Goal: Check status: Check status

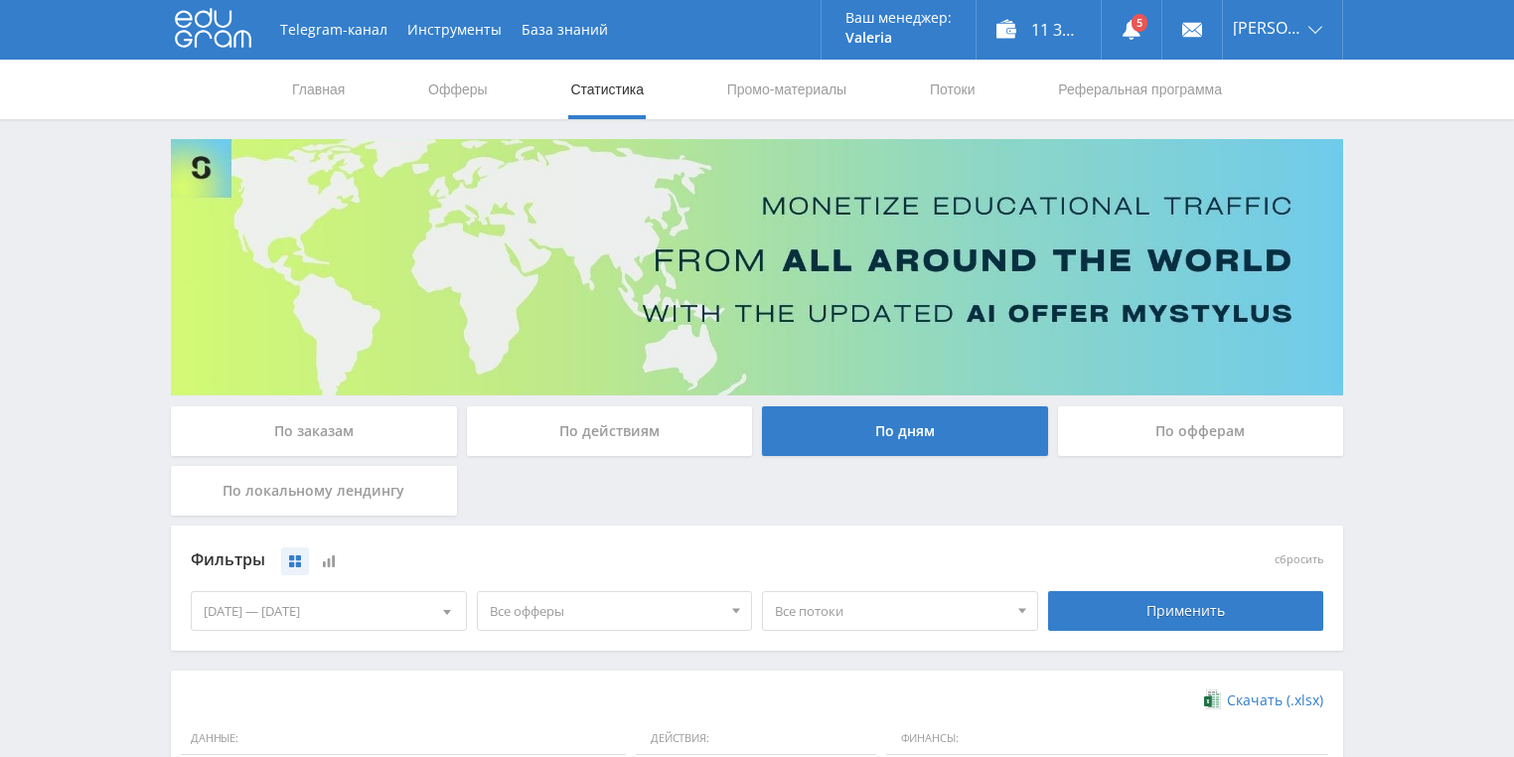
scroll to position [462, 0]
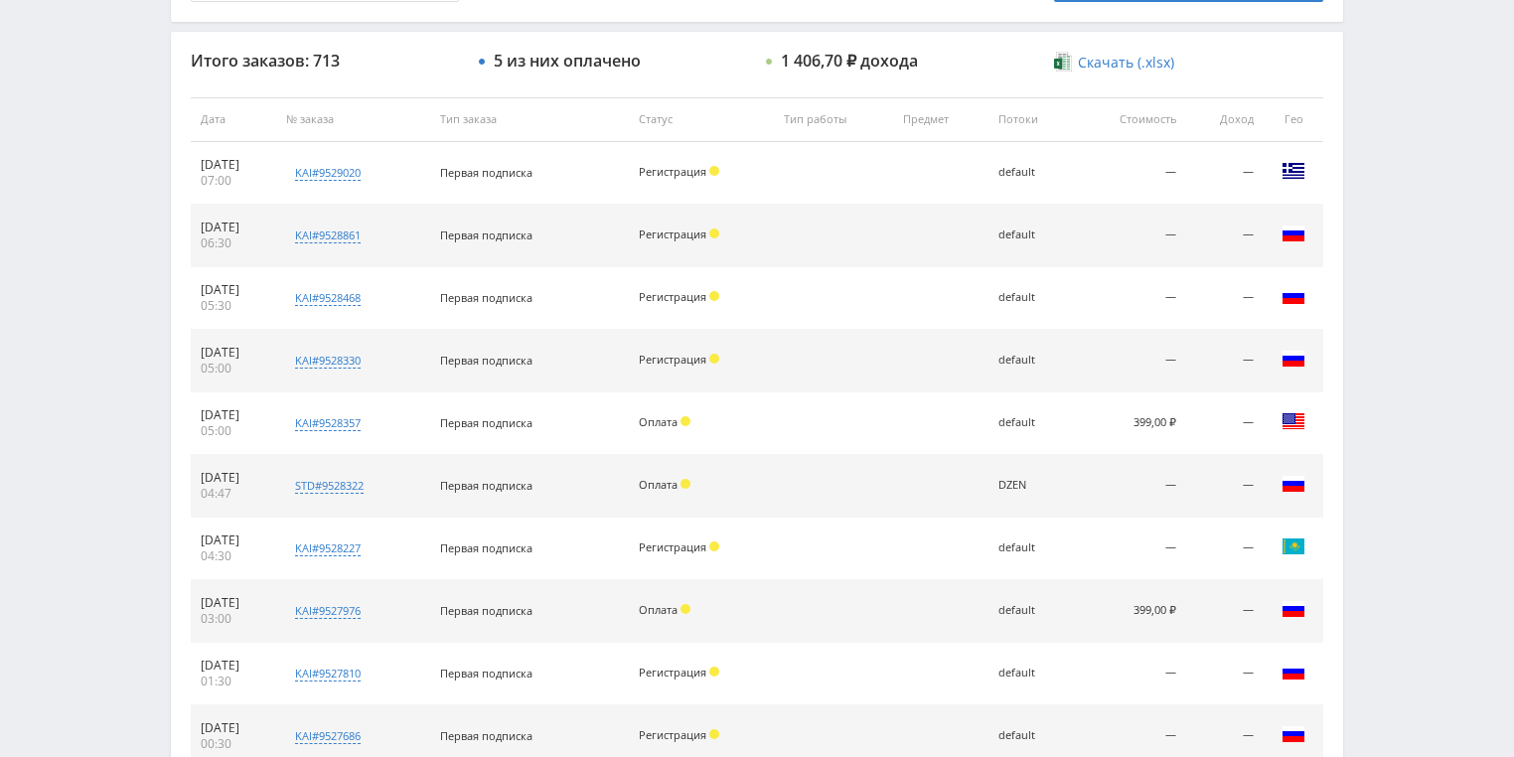
scroll to position [795, 0]
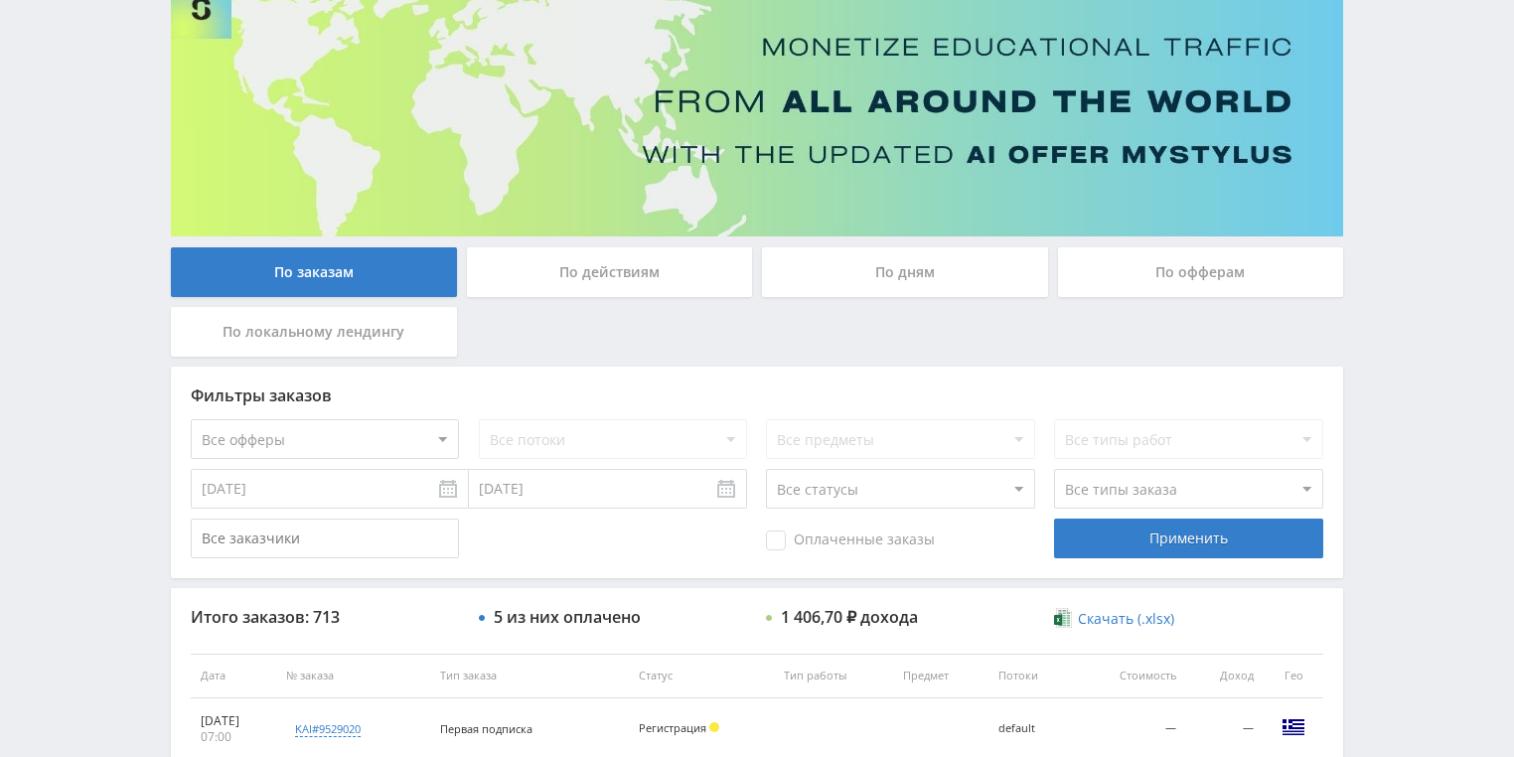
click at [648, 268] on div "По действиям" at bounding box center [610, 272] width 286 height 50
click at [0, 0] on input "По действиям" at bounding box center [0, 0] width 0 height 0
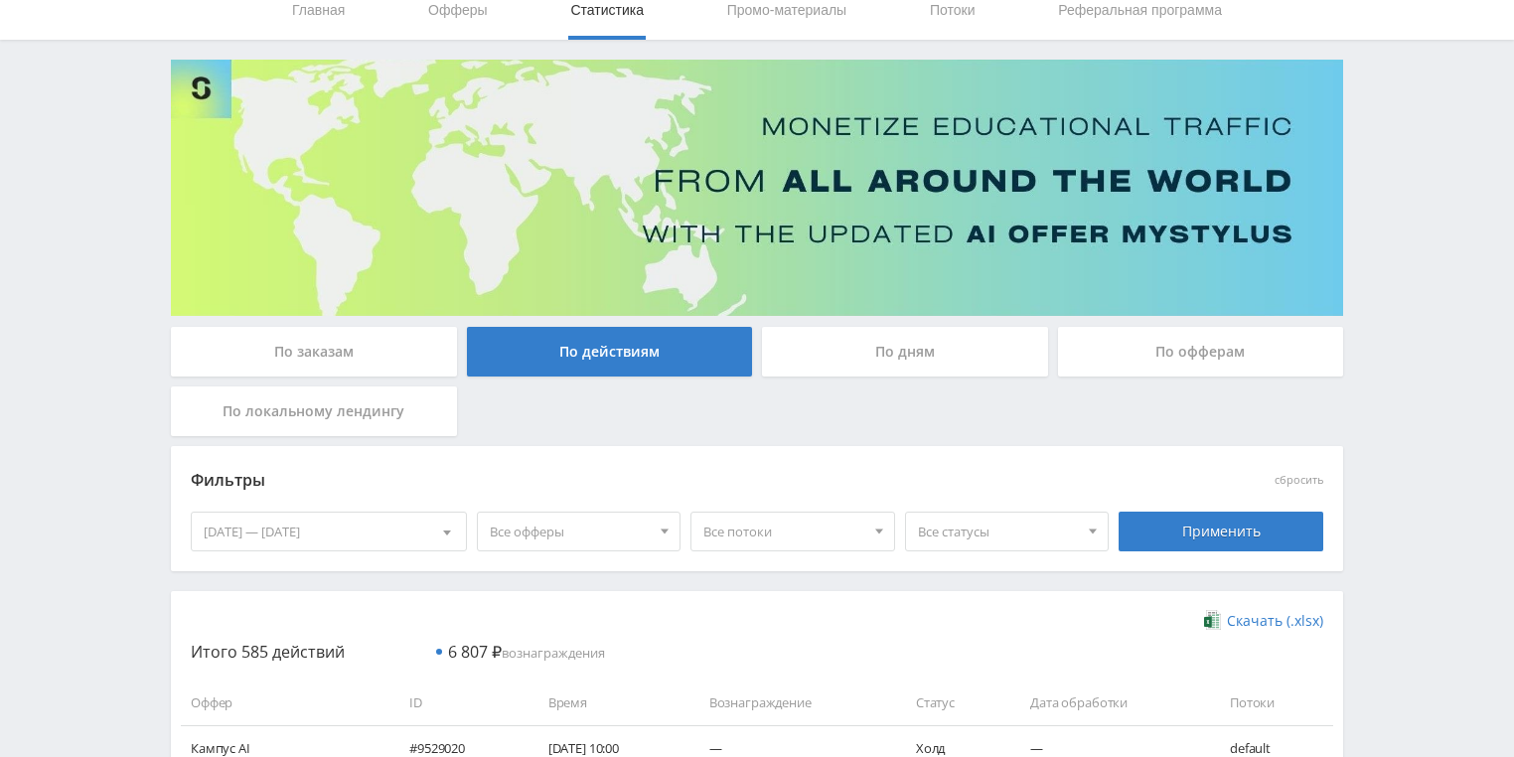
click at [866, 357] on div "По дням" at bounding box center [905, 352] width 286 height 50
click at [0, 0] on input "По дням" at bounding box center [0, 0] width 0 height 0
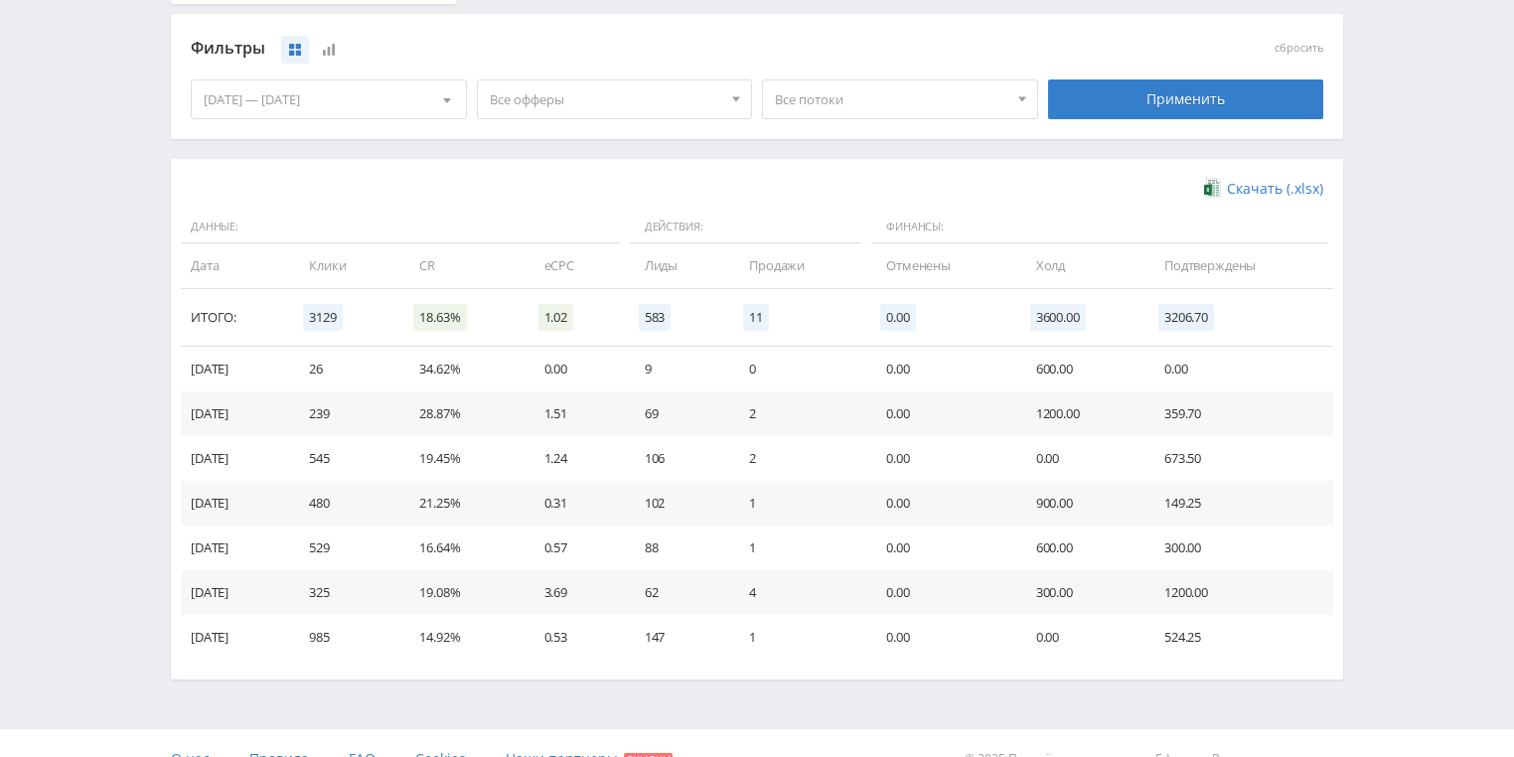
scroll to position [541, 0]
